Goal: Information Seeking & Learning: Learn about a topic

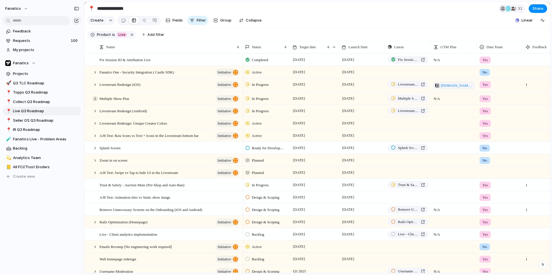
click at [94, 99] on div at bounding box center [94, 98] width 5 height 5
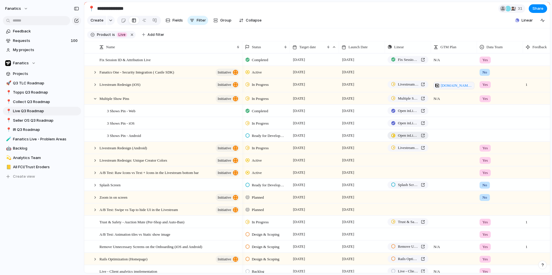
click at [409, 136] on span "Open in Linear" at bounding box center [408, 136] width 21 height 6
click at [94, 101] on div at bounding box center [94, 98] width 5 height 5
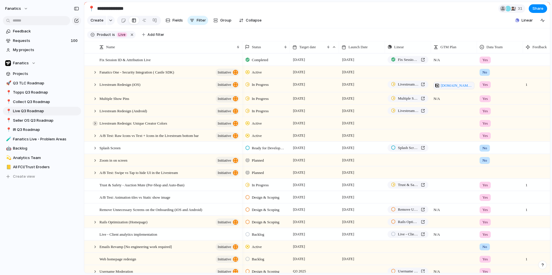
click at [95, 121] on div at bounding box center [94, 123] width 5 height 5
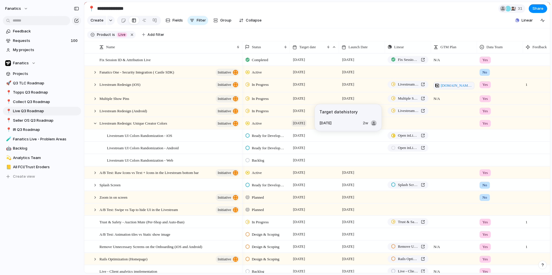
click at [300, 123] on span "[DATE]" at bounding box center [298, 123] width 15 height 7
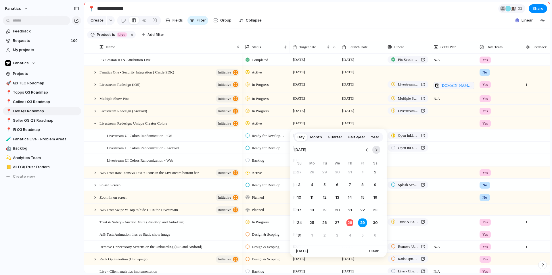
click at [375, 149] on button "Go to the Next Month" at bounding box center [376, 150] width 8 height 8
click at [360, 180] on button "12" at bounding box center [362, 185] width 10 height 10
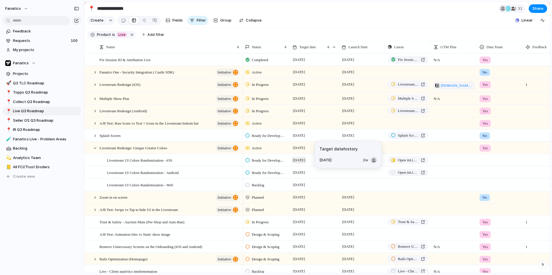
click at [298, 160] on span "[DATE]" at bounding box center [298, 160] width 15 height 7
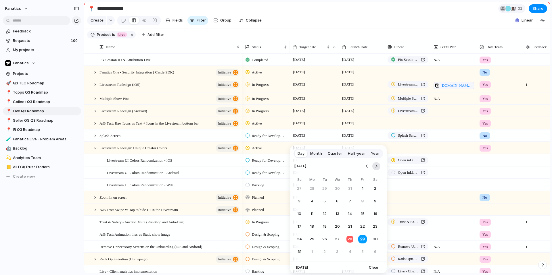
click at [375, 165] on button "Go to the Next Month" at bounding box center [376, 166] width 8 height 8
click at [363, 202] on button "12" at bounding box center [362, 201] width 10 height 10
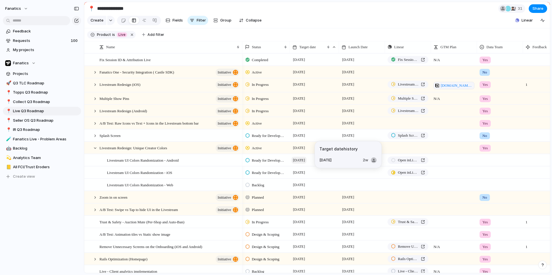
click at [306, 160] on span "[DATE]" at bounding box center [298, 160] width 15 height 7
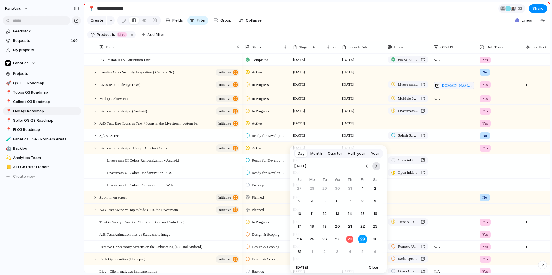
click at [377, 165] on button "Go to the Next Month" at bounding box center [376, 166] width 8 height 8
click at [363, 199] on button "12" at bounding box center [362, 201] width 10 height 10
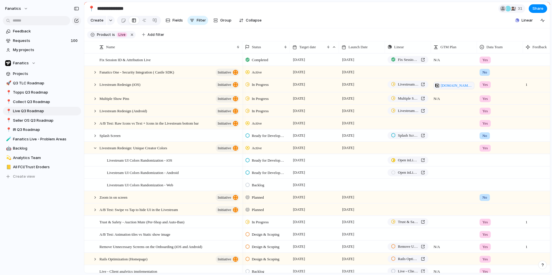
click at [350, 161] on div at bounding box center [362, 160] width 46 height 12
click at [346, 147] on span "[DATE]" at bounding box center [347, 147] width 15 height 7
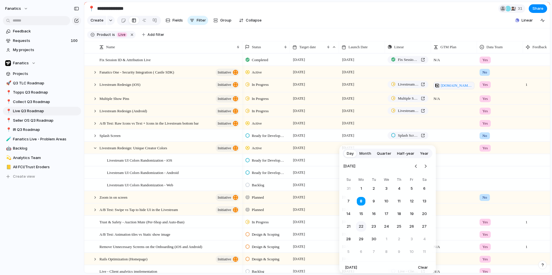
click at [363, 225] on button "22" at bounding box center [361, 226] width 10 height 10
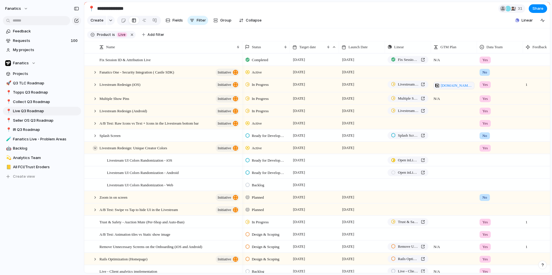
click at [95, 147] on div at bounding box center [94, 148] width 5 height 5
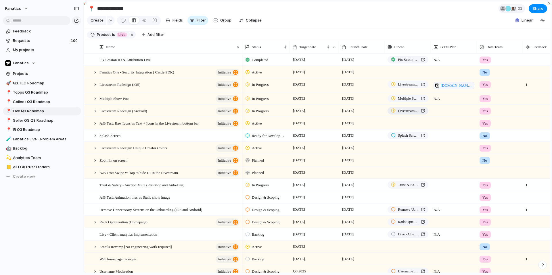
click at [403, 112] on span "Livestream Redesign (iOS and Android)" at bounding box center [408, 111] width 21 height 6
click at [57, 19] on input "text" at bounding box center [36, 20] width 67 height 9
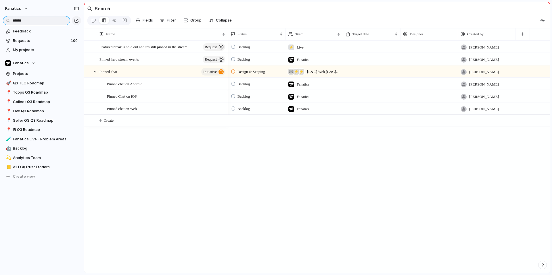
type input "******"
click at [365, 68] on div at bounding box center [371, 67] width 57 height 3
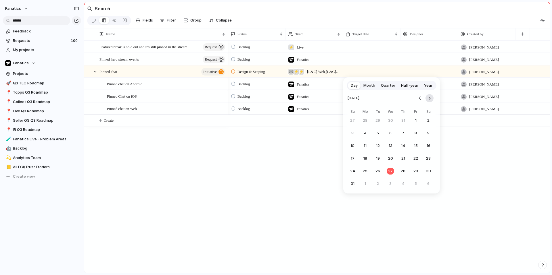
click at [429, 97] on button "Go to the Next Month" at bounding box center [429, 98] width 8 height 8
click at [414, 133] on button "12" at bounding box center [415, 133] width 10 height 10
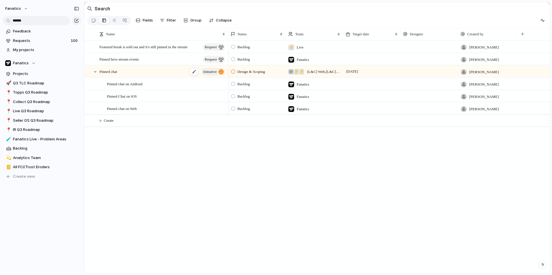
click at [115, 69] on span "Pinned chat" at bounding box center [108, 71] width 18 height 7
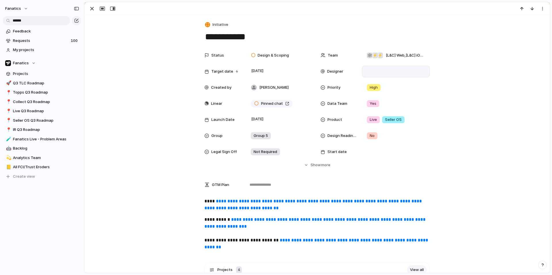
click at [390, 73] on div at bounding box center [395, 71] width 63 height 6
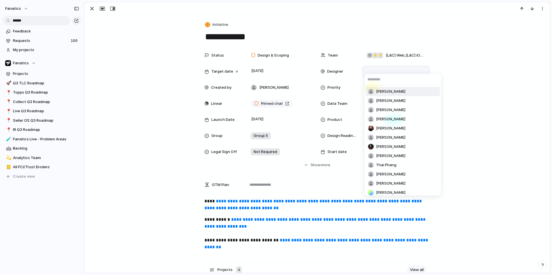
click at [390, 73] on div "Alona Kotliar Michael Dingle Tracy Reeves Yaraslau Bahutski Sabrina Smith Nick …" at bounding box center [276, 137] width 552 height 275
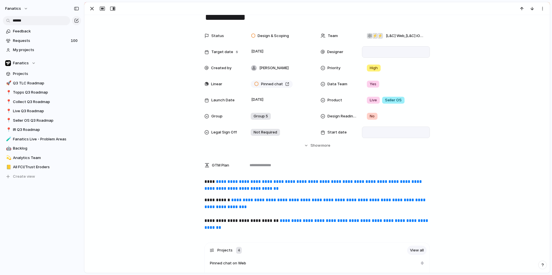
click at [382, 131] on div at bounding box center [395, 132] width 63 height 6
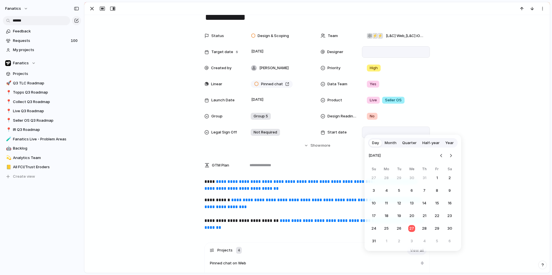
click at [382, 131] on div "Day Month Quarter Half-year Year August 2025 Su Mo Tu We Th Fr Sa 27 28 29 30 3…" at bounding box center [276, 137] width 552 height 275
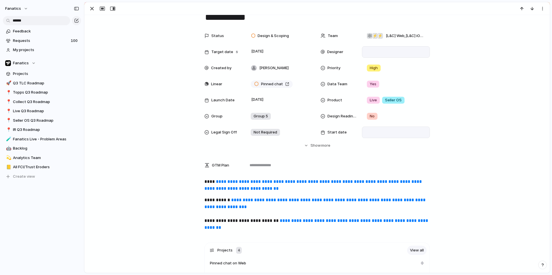
click at [321, 137] on div "Start date" at bounding box center [374, 132] width 109 height 11
click at [313, 142] on div "Day Month Quarter Half-year Year August 2025 Su Mo Tu We Th Fr Sa 27 28 29 30 3…" at bounding box center [276, 137] width 552 height 275
click at [89, 9] on div "button" at bounding box center [91, 8] width 7 height 7
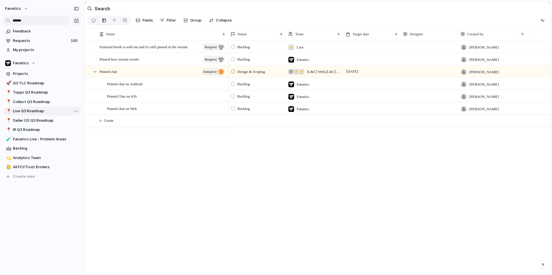
click at [14, 113] on span "Live Q3 Roadmap" at bounding box center [46, 111] width 66 height 6
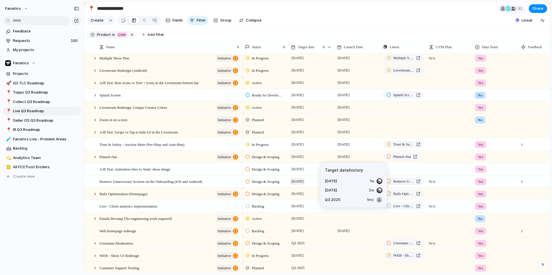
click at [305, 181] on span "26 September" at bounding box center [297, 181] width 15 height 7
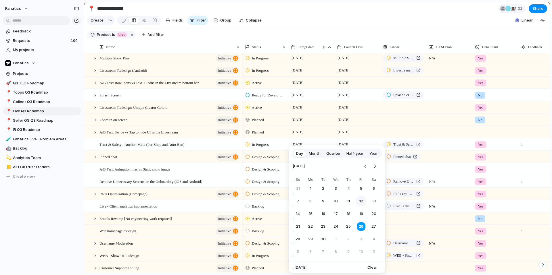
click at [361, 202] on button "12" at bounding box center [361, 201] width 10 height 10
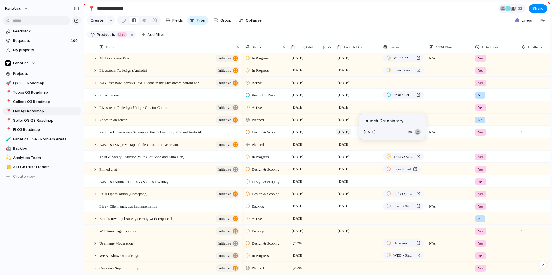
click at [347, 132] on span "6 October" at bounding box center [343, 132] width 15 height 7
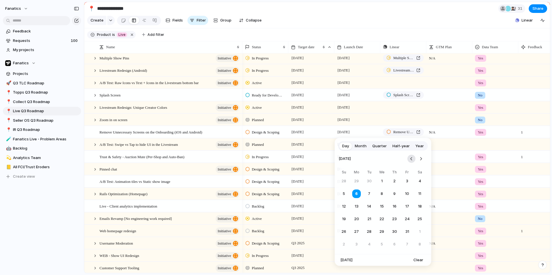
click at [413, 159] on button "Go to the Previous Month" at bounding box center [411, 159] width 8 height 8
click at [357, 219] on button "22" at bounding box center [356, 219] width 10 height 10
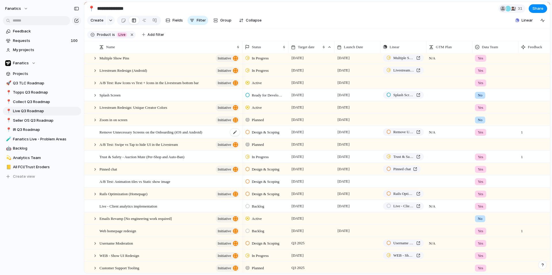
click at [143, 132] on span "Remove Unnecessary Screens on the Onboarding (iOS and Android)" at bounding box center [150, 132] width 103 height 7
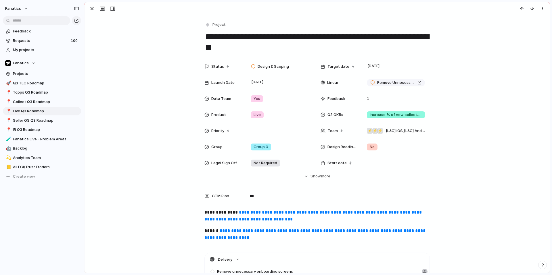
scroll to position [58, 0]
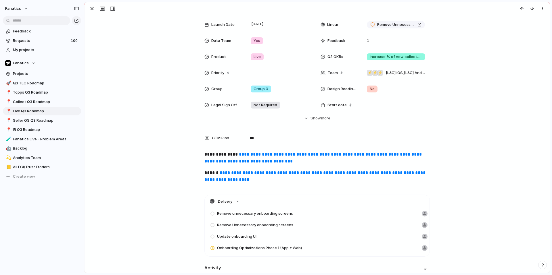
click at [262, 155] on span "**********" at bounding box center [313, 157] width 218 height 11
click at [90, 5] on div "button" at bounding box center [91, 8] width 7 height 7
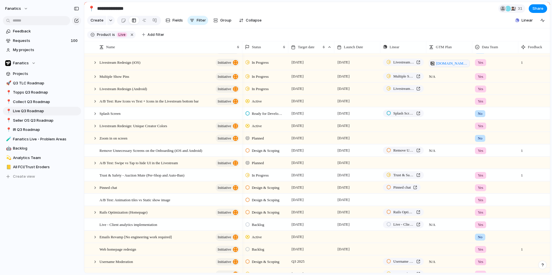
scroll to position [21, 0]
click at [178, 150] on span "Remove Unnecessary Screens on the Onboarding (iOS and Android)" at bounding box center [150, 151] width 103 height 7
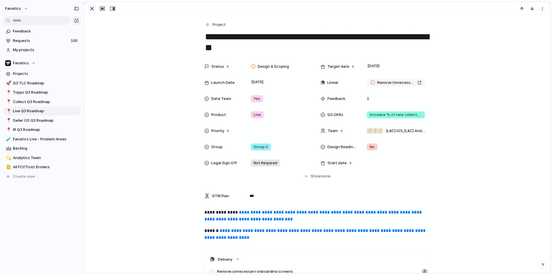
click at [94, 9] on div "button" at bounding box center [91, 8] width 7 height 7
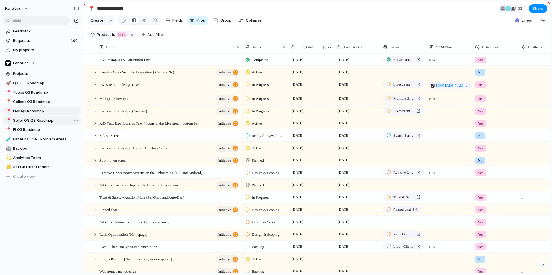
click at [24, 121] on span "Seller OS Q3 Roadmap" at bounding box center [46, 121] width 66 height 6
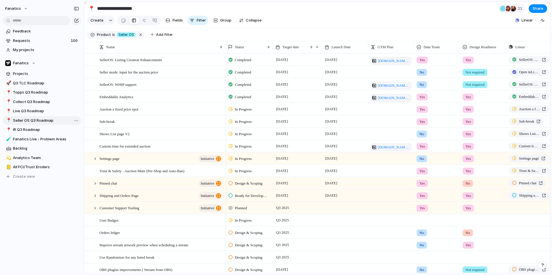
type input "**********"
